Goal: Information Seeking & Learning: Learn about a topic

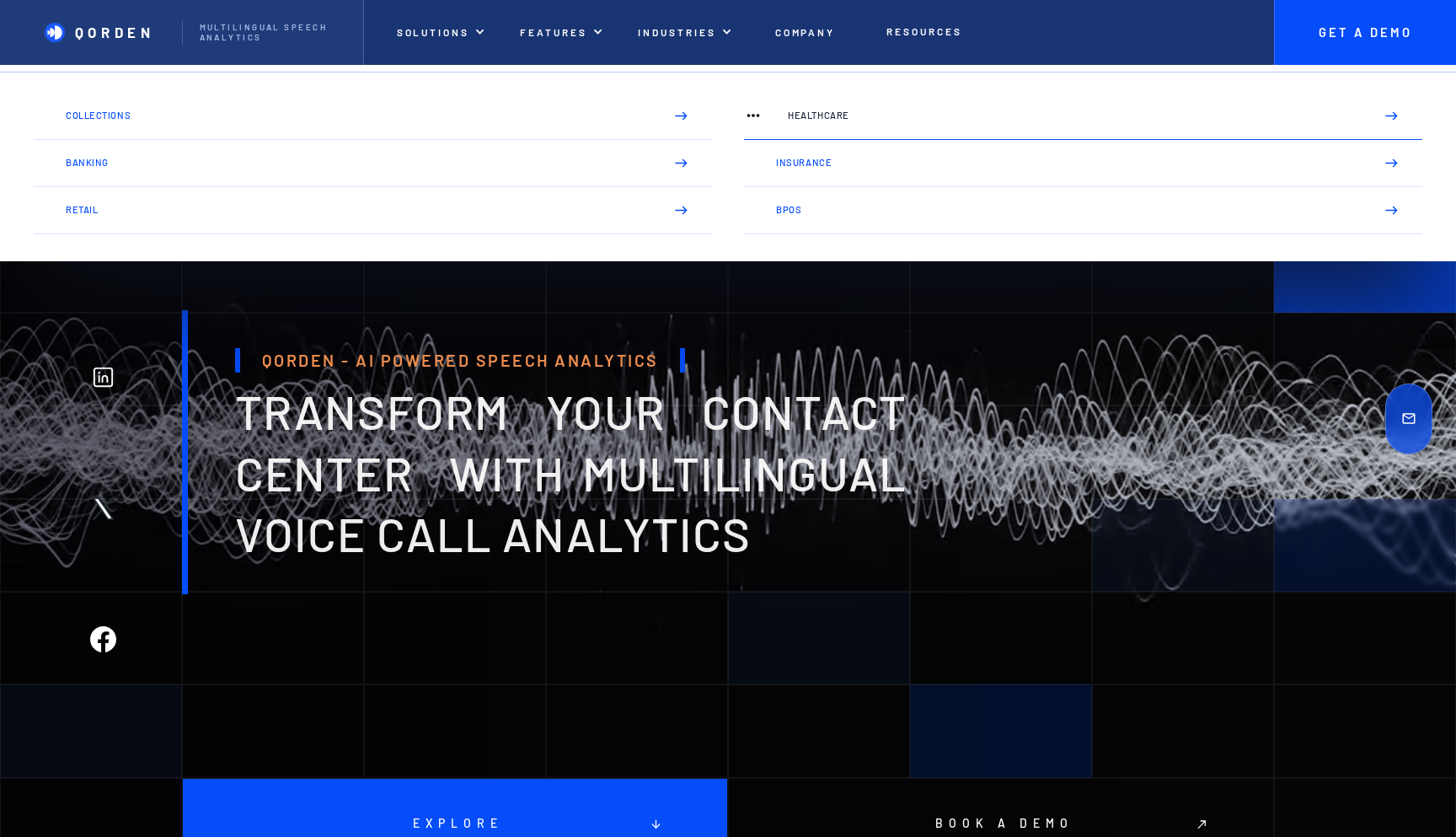
click at [812, 116] on p "Healthcare" at bounding box center [1074, 115] width 573 height 10
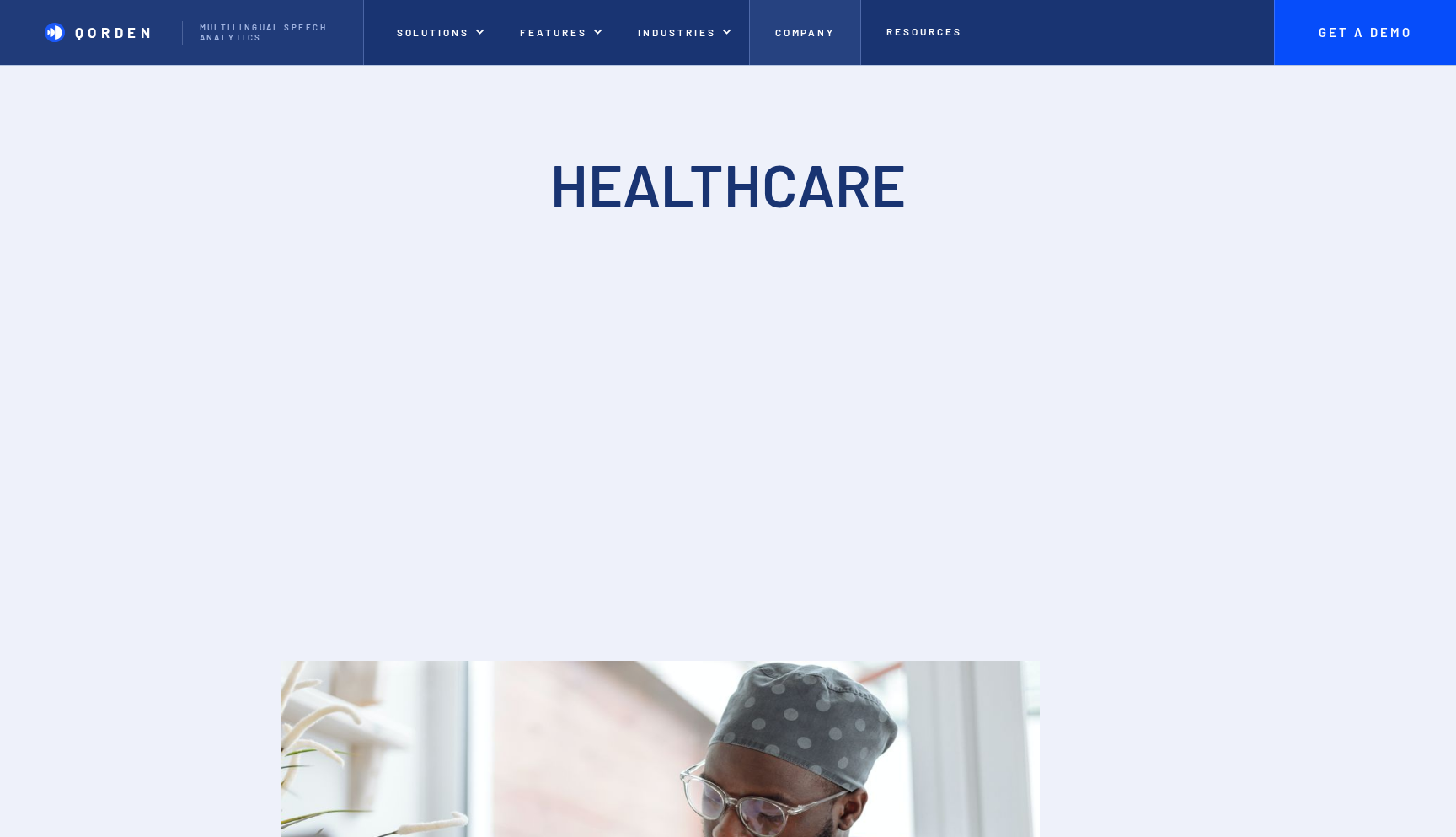
click at [794, 38] on p "Company" at bounding box center [805, 32] width 61 height 12
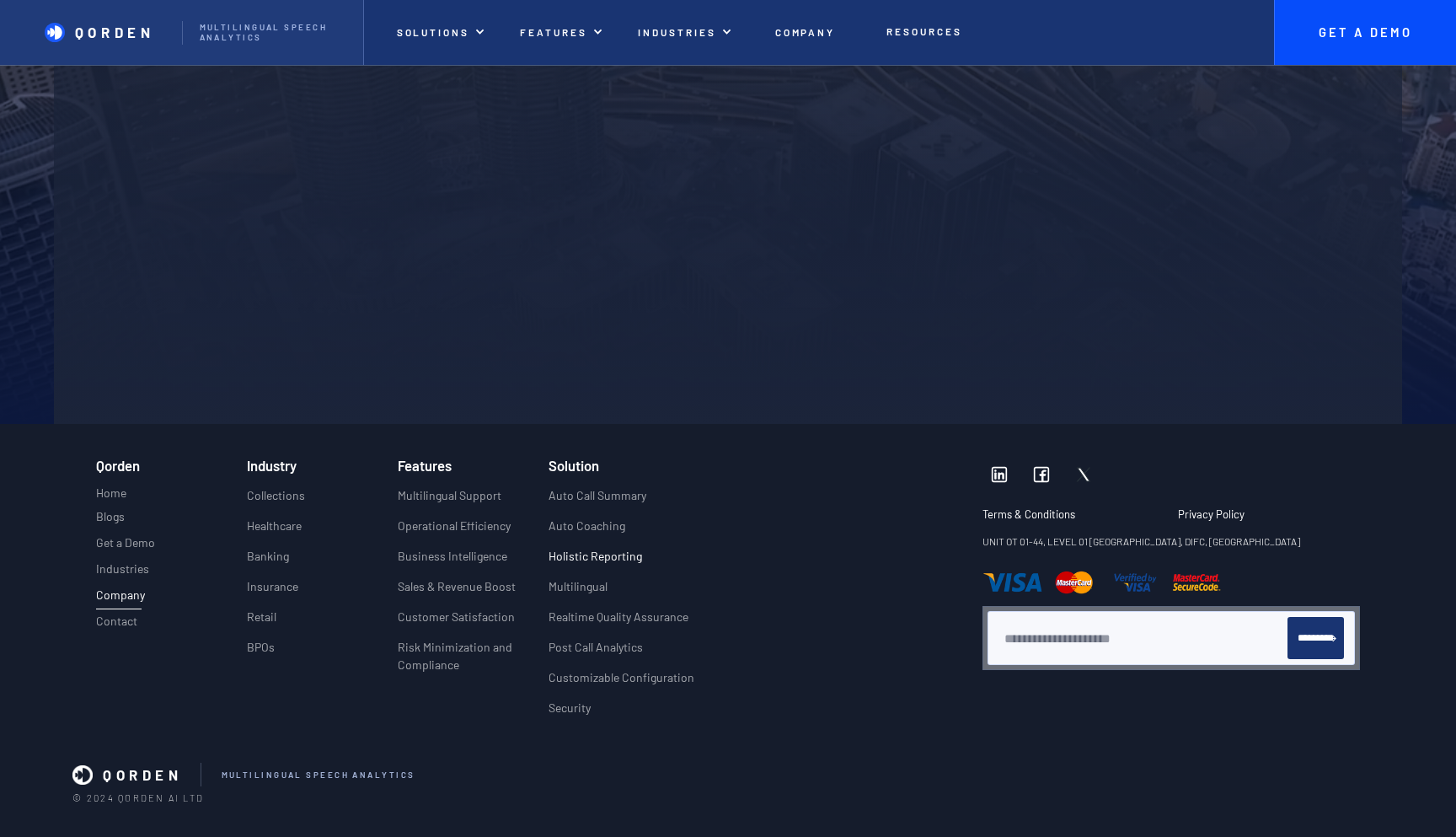
scroll to position [4003, 0]
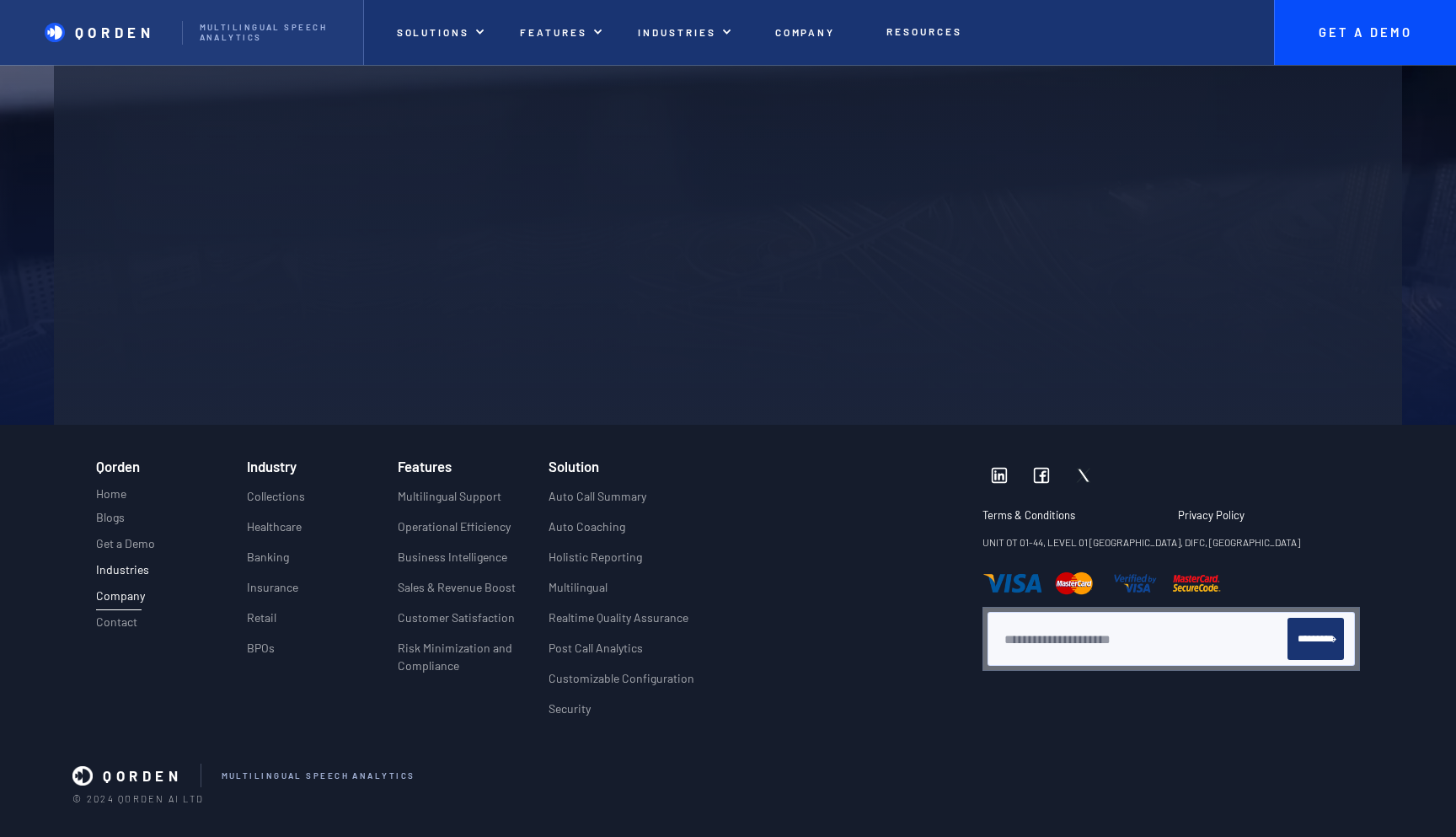
click at [125, 563] on p "Industries" at bounding box center [122, 570] width 53 height 15
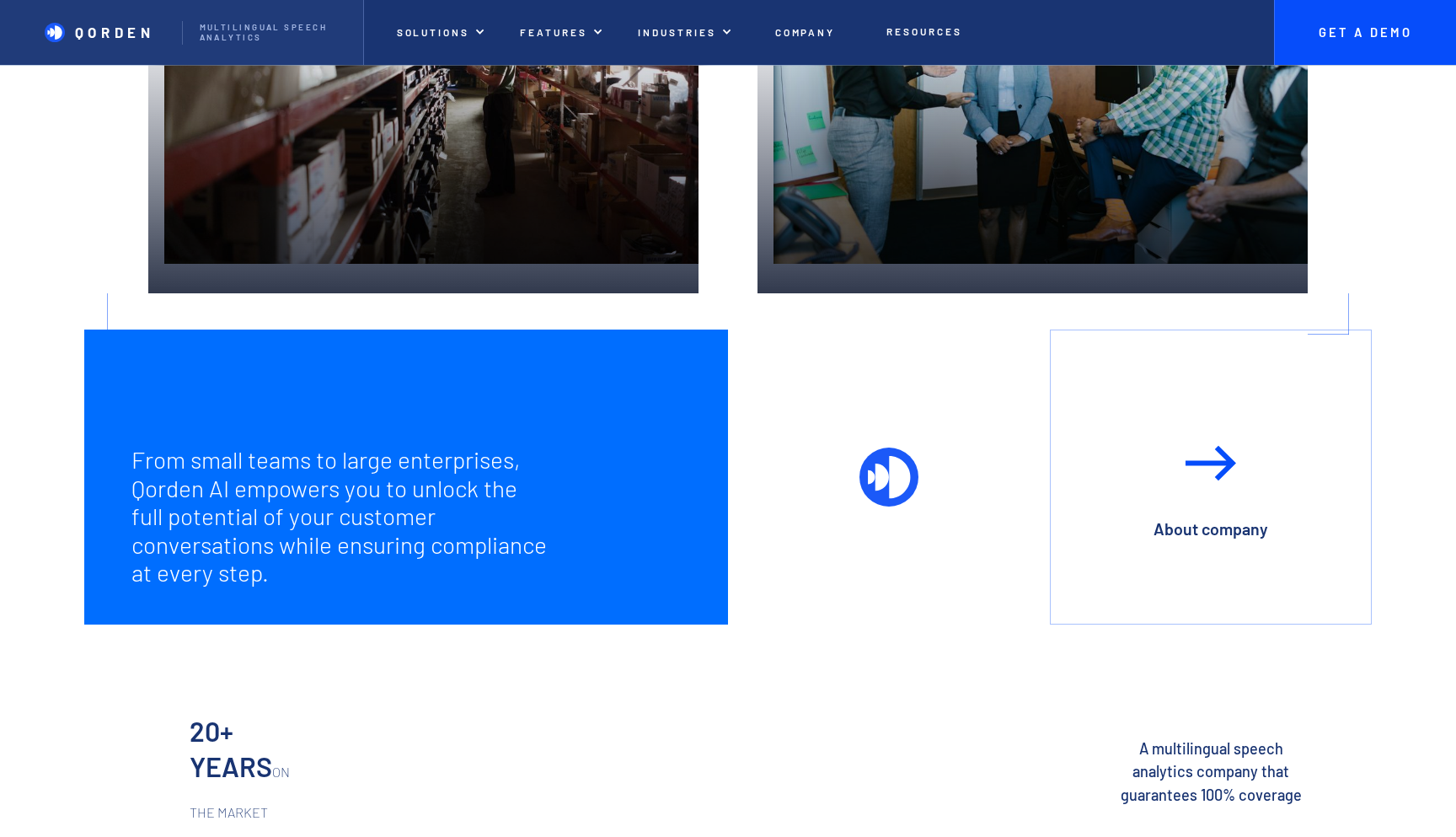
scroll to position [3665, 0]
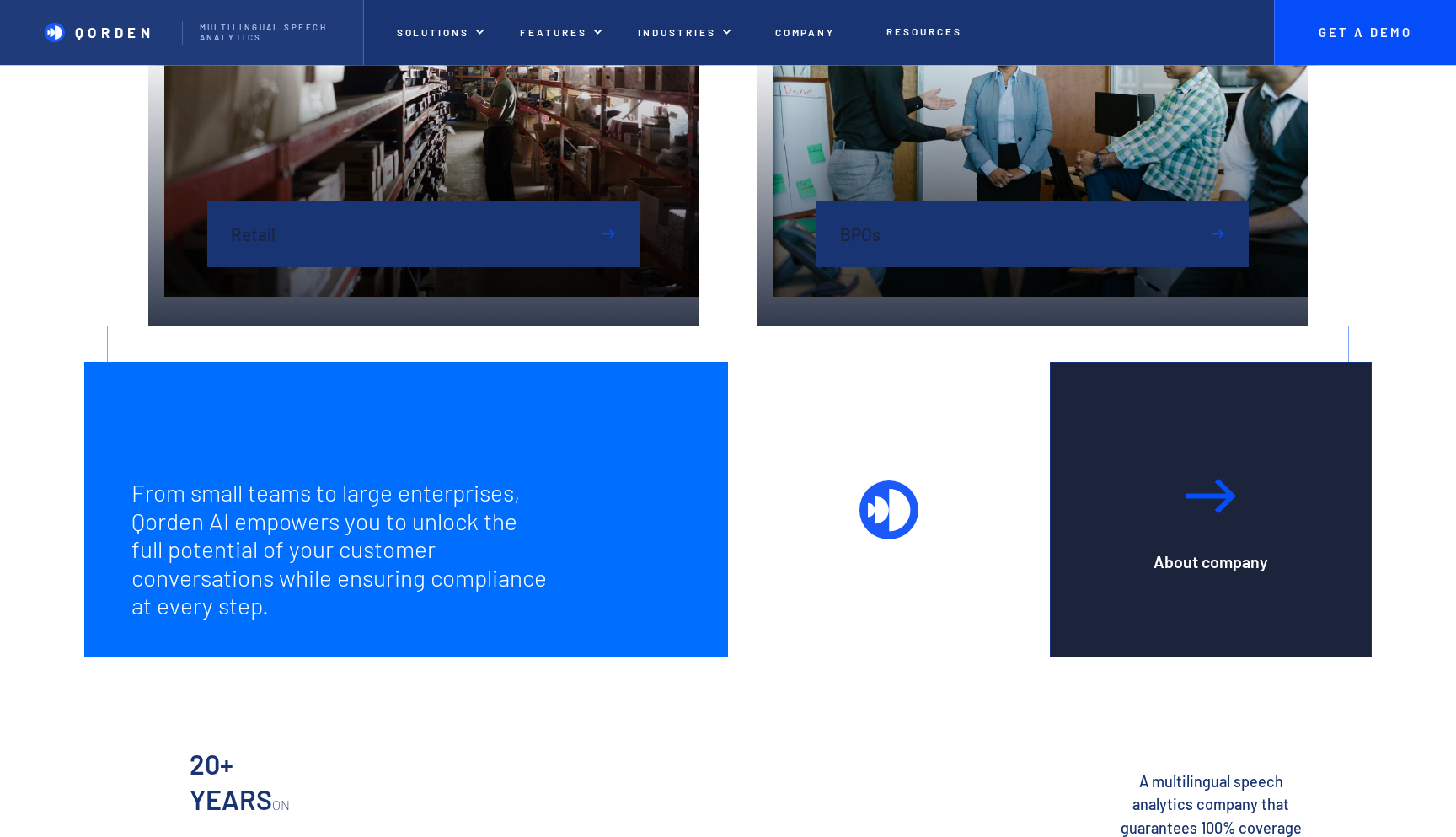
click at [1199, 487] on img at bounding box center [1210, 496] width 60 height 80
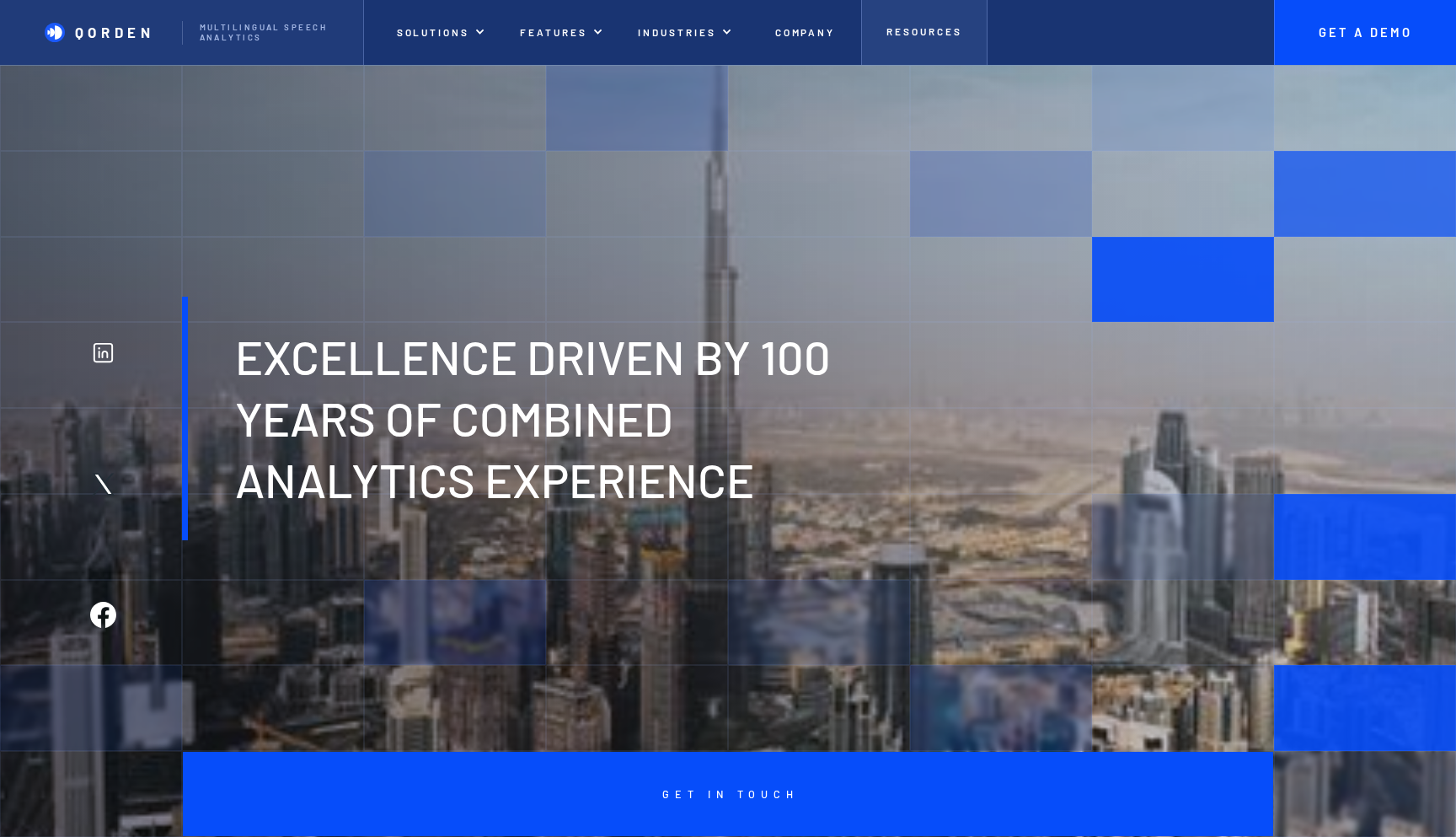
click at [917, 24] on link "Resources" at bounding box center [924, 33] width 126 height 65
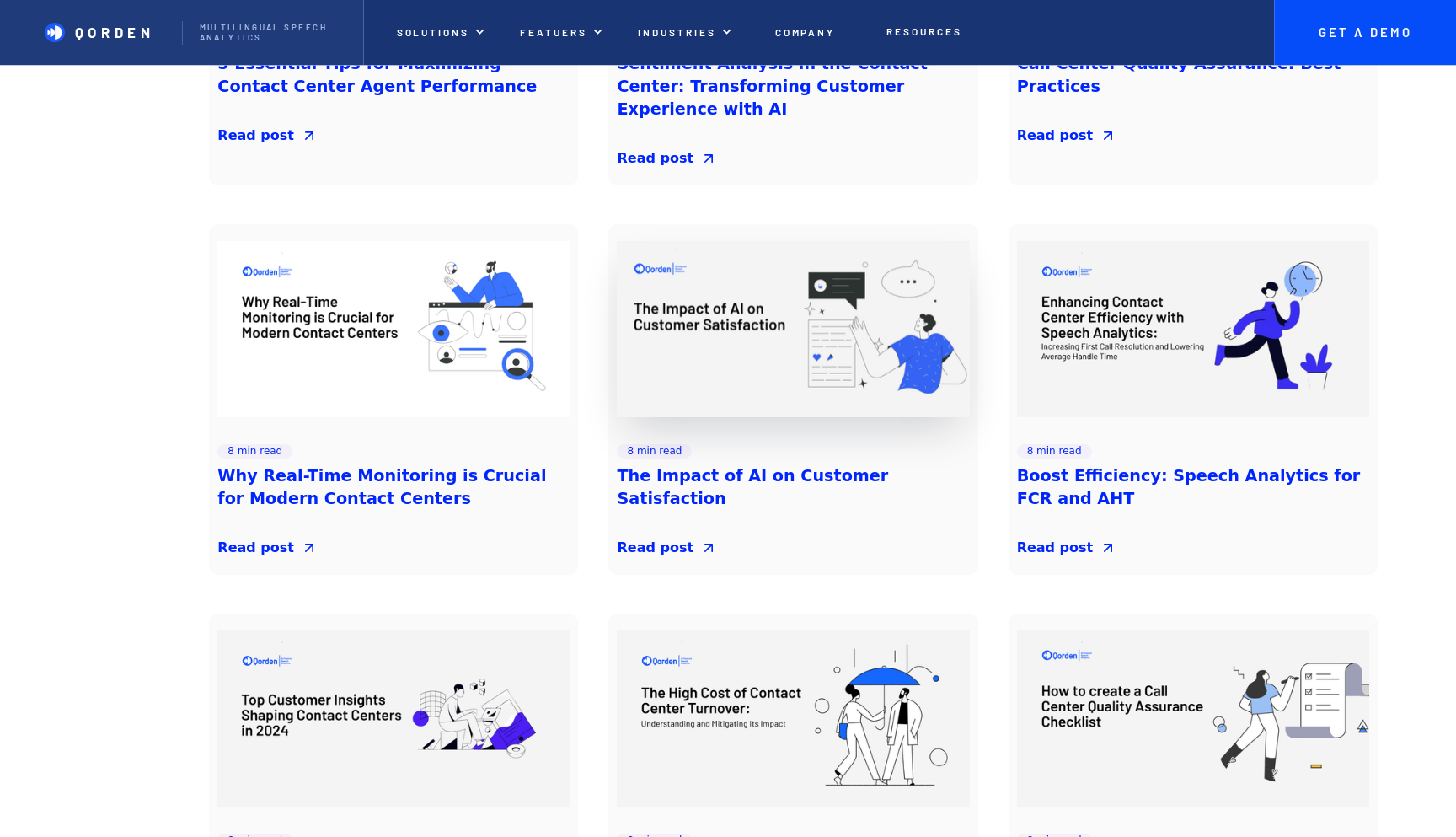
scroll to position [781, 0]
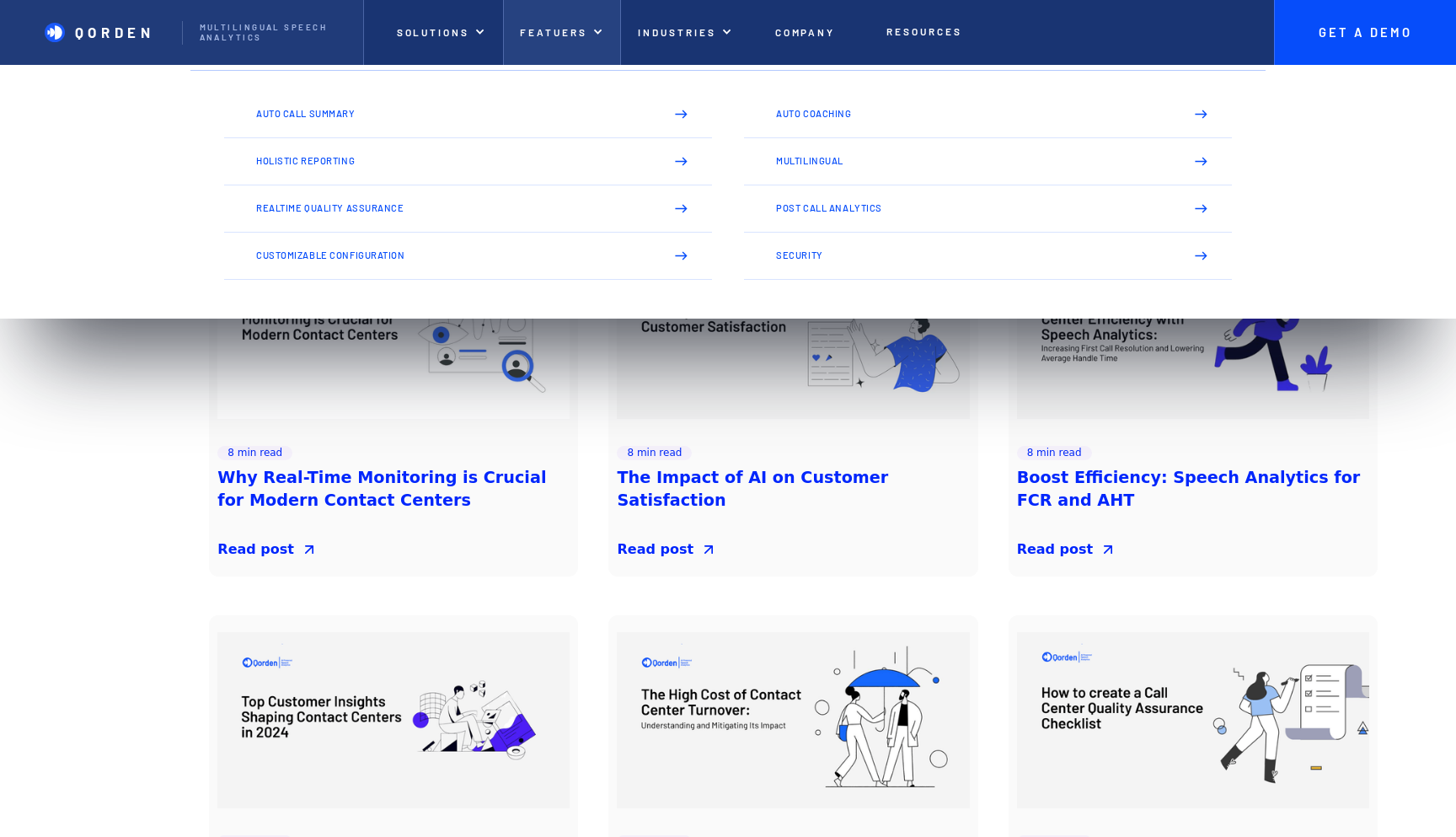
click at [546, 33] on p "Featuers" at bounding box center [554, 32] width 67 height 12
